Goal: Task Accomplishment & Management: Use online tool/utility

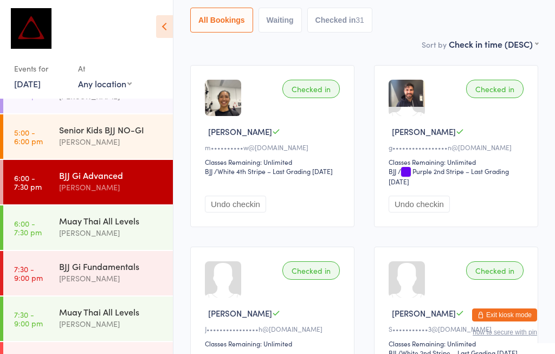
scroll to position [114, 0]
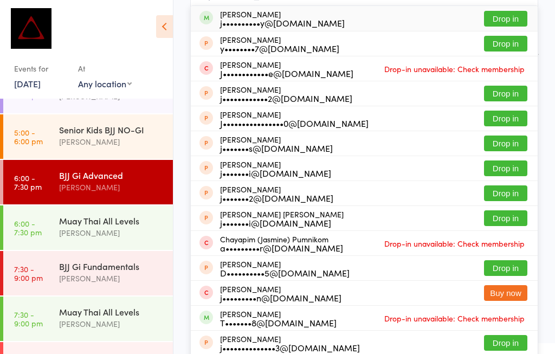
type input "[PERSON_NAME]"
click at [383, 11] on div "[PERSON_NAME] Le j••••••••••y@[DOMAIN_NAME] Drop in" at bounding box center [364, 18] width 347 height 25
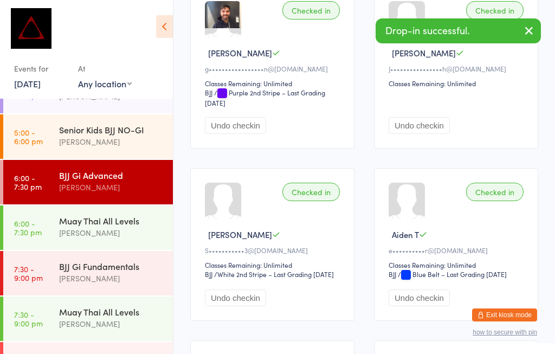
scroll to position [375, 0]
click at [127, 260] on div "BJJ Gi Fundamentals" at bounding box center [111, 266] width 105 height 12
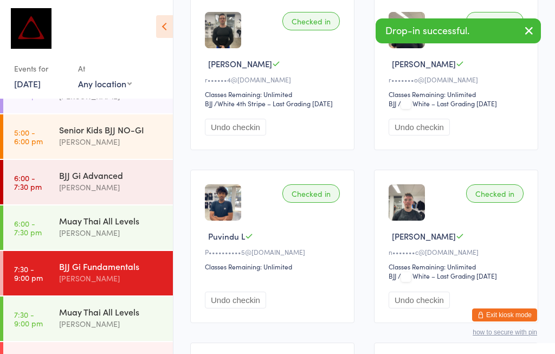
scroll to position [47, 0]
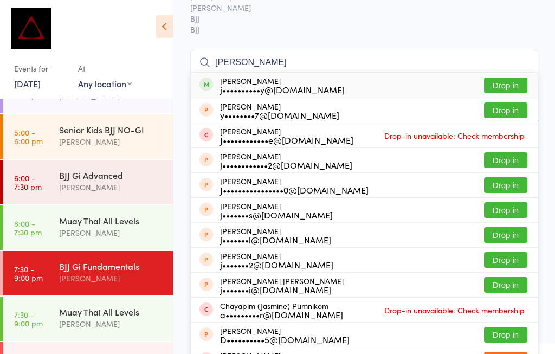
type input "[PERSON_NAME]"
click at [285, 76] on div "[PERSON_NAME] Le j••••••••••y@[DOMAIN_NAME] Drop in" at bounding box center [364, 85] width 347 height 25
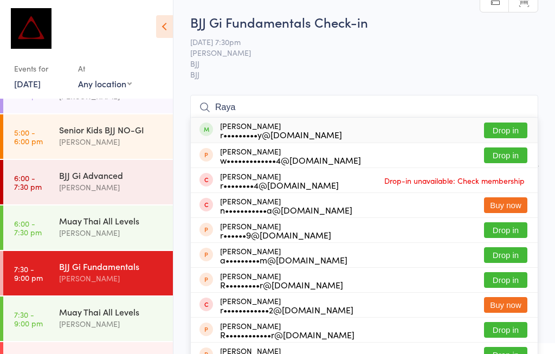
scroll to position [59, 0]
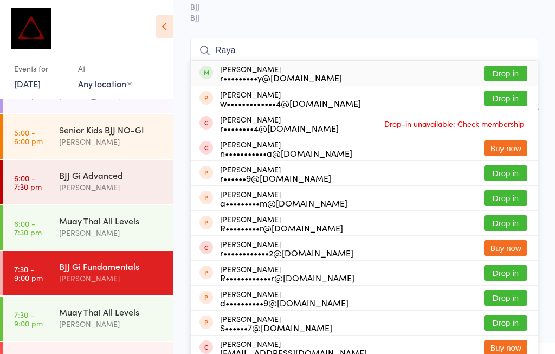
type input "Raya"
click at [515, 73] on button "Drop in" at bounding box center [505, 74] width 43 height 16
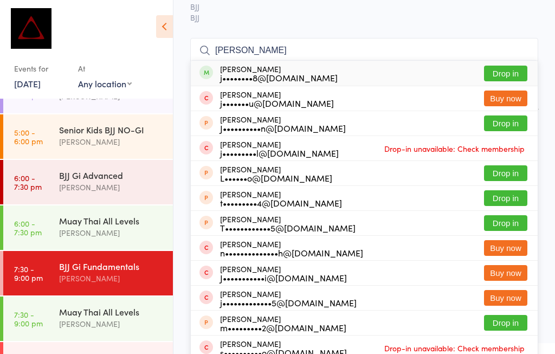
type input "[PERSON_NAME]"
click at [510, 70] on button "Drop in" at bounding box center [505, 74] width 43 height 16
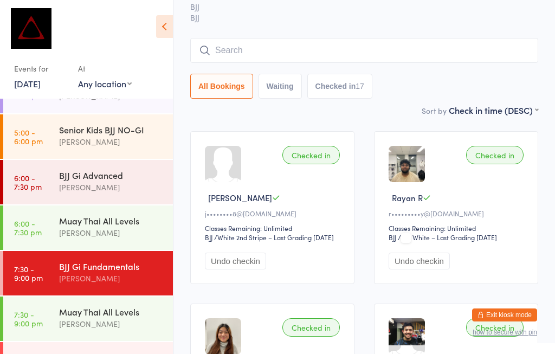
click at [253, 47] on input "search" at bounding box center [364, 50] width 348 height 25
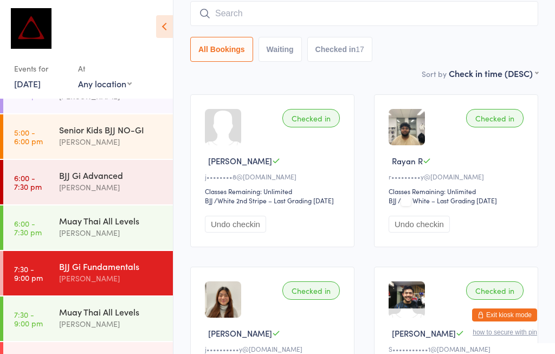
scroll to position [98, 0]
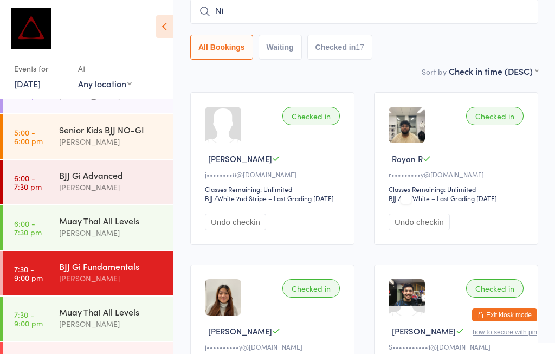
type input "N"
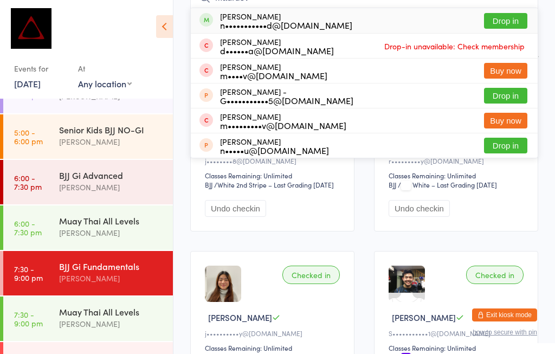
scroll to position [107, 0]
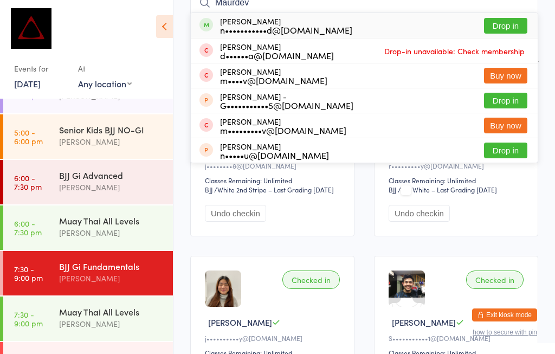
type input "Maurdev"
click at [278, 22] on div "[PERSON_NAME] n•••••••••••d@[DOMAIN_NAME]" at bounding box center [286, 25] width 132 height 17
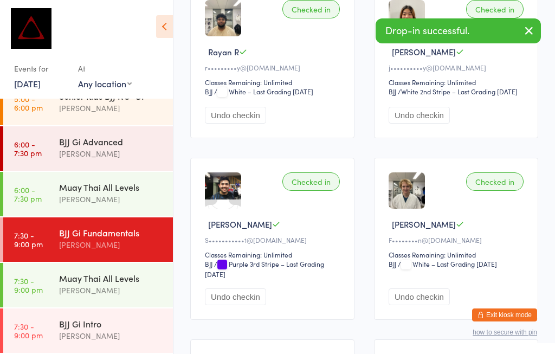
scroll to position [381, 0]
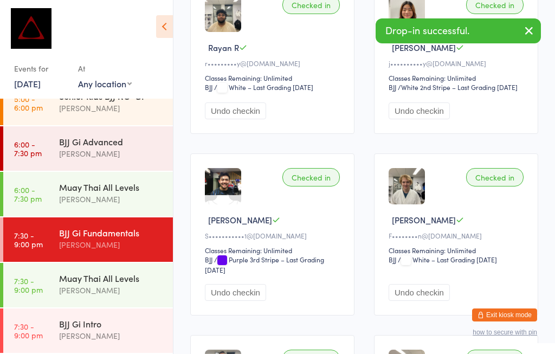
click at [124, 318] on div "BJJ Gi Intro" at bounding box center [111, 324] width 105 height 12
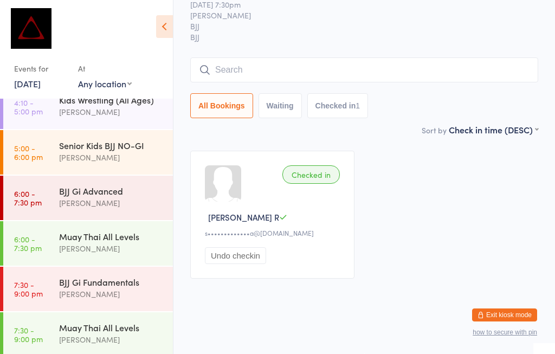
scroll to position [207, 0]
click at [117, 275] on div "BJJ Gi Fundamentals" at bounding box center [111, 281] width 105 height 12
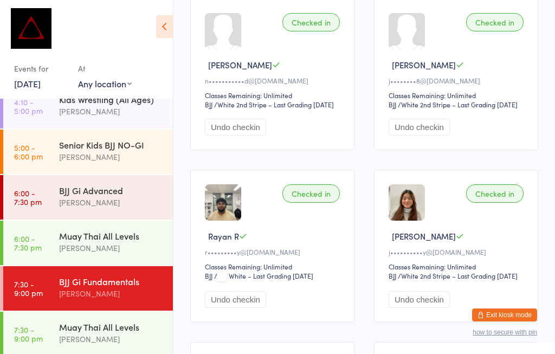
scroll to position [195, 0]
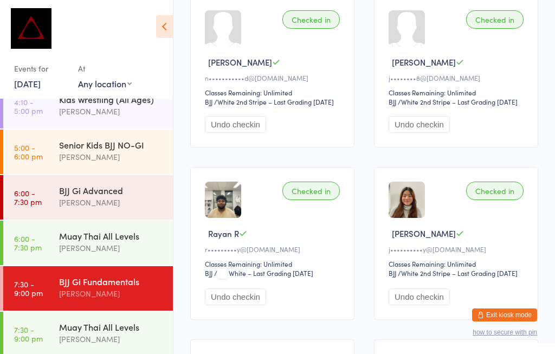
click at [130, 196] on div "[PERSON_NAME]" at bounding box center [111, 202] width 105 height 12
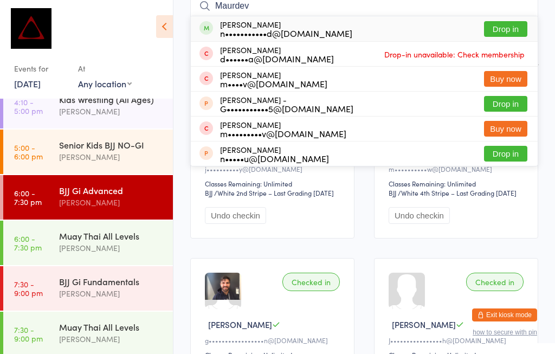
scroll to position [103, 0]
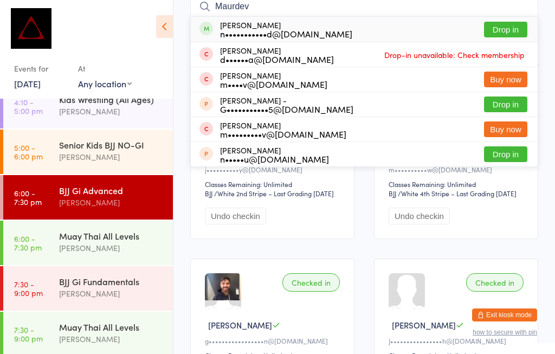
type input "Maurdev"
click at [304, 24] on div "[PERSON_NAME] n•••••••••••d@[DOMAIN_NAME]" at bounding box center [286, 29] width 132 height 17
